Goal: Find specific page/section: Find specific page/section

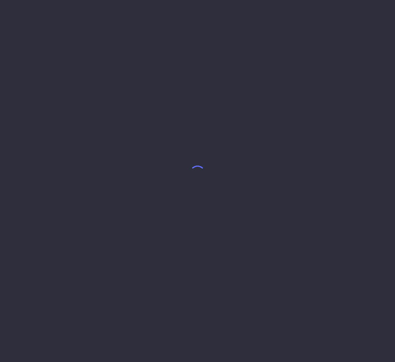
select select "8"
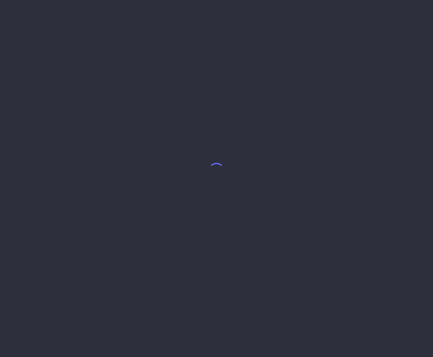
select select "5"
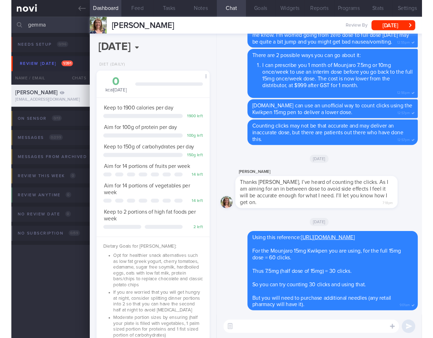
scroll to position [61, 101]
